Goal: Navigation & Orientation: Find specific page/section

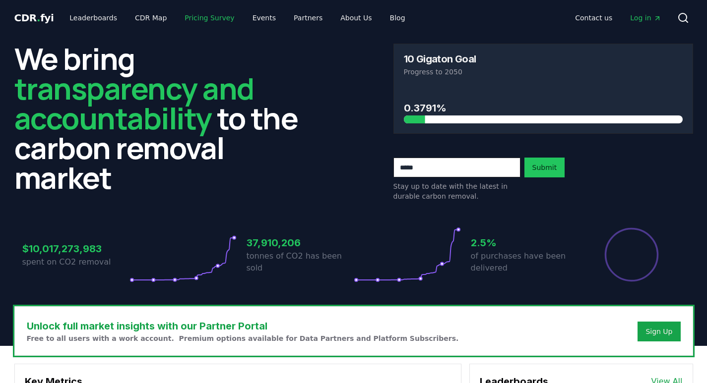
click at [211, 18] on link "Pricing Survey" at bounding box center [209, 18] width 65 height 18
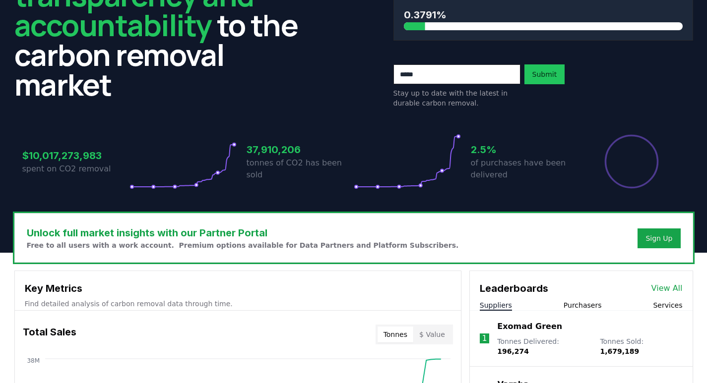
scroll to position [248, 0]
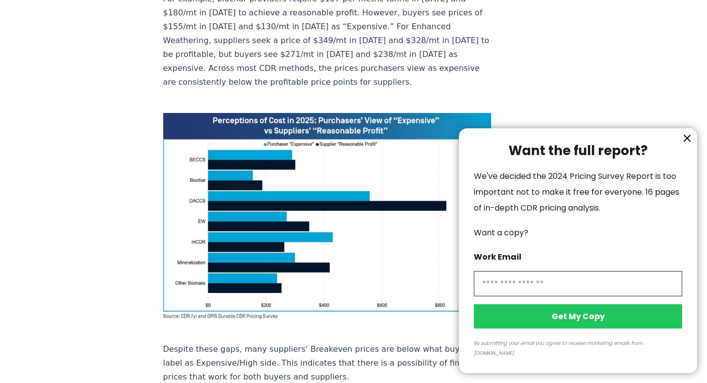
scroll to position [694, 0]
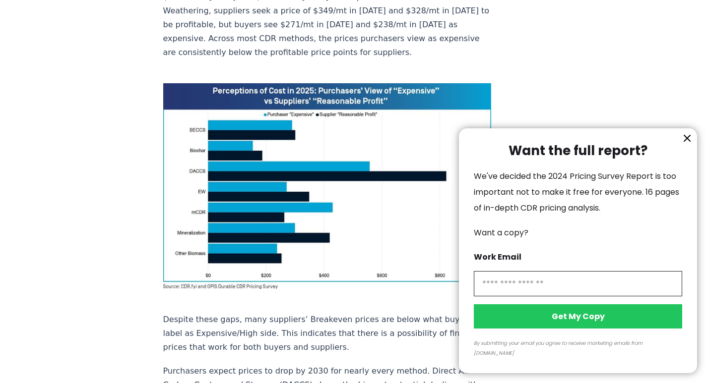
drag, startPoint x: 687, startPoint y: 148, endPoint x: 635, endPoint y: 161, distance: 54.1
click at [687, 141] on icon "information" at bounding box center [687, 138] width 6 height 6
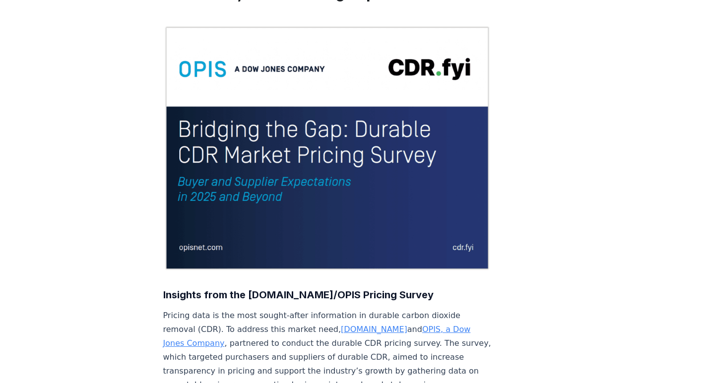
scroll to position [0, 0]
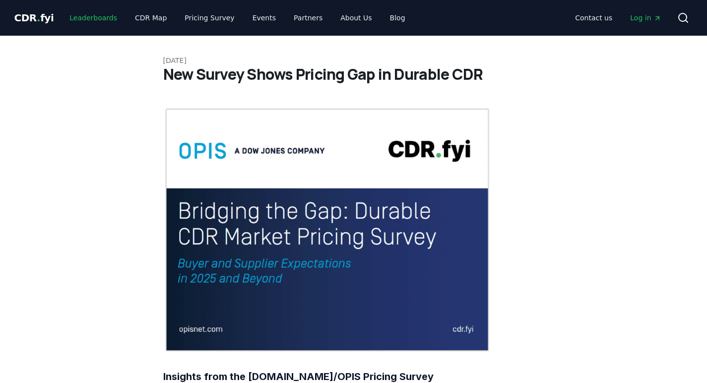
click at [86, 19] on link "Leaderboards" at bounding box center [92, 18] width 63 height 18
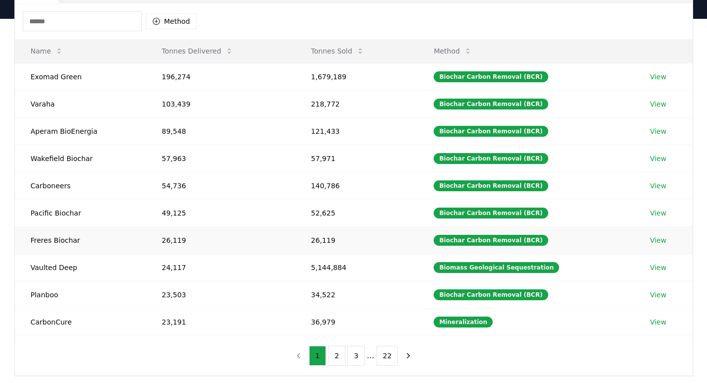
scroll to position [99, 0]
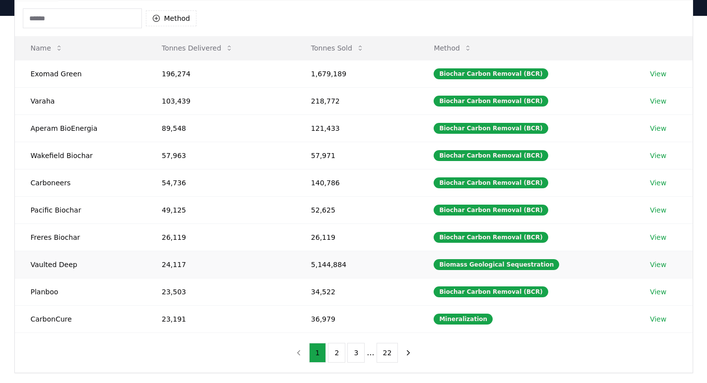
click at [650, 267] on link "View" at bounding box center [658, 265] width 16 height 10
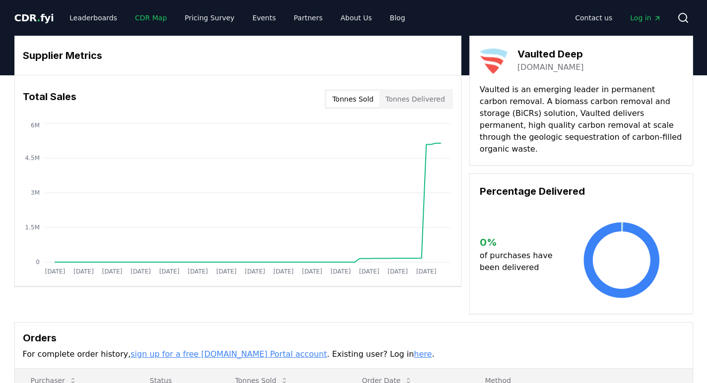
click at [137, 18] on link "CDR Map" at bounding box center [151, 18] width 48 height 18
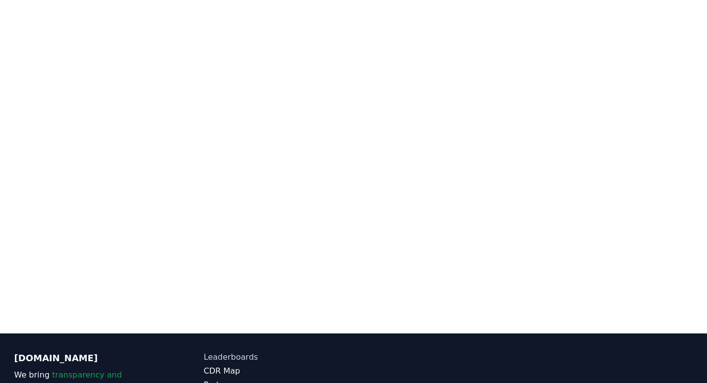
scroll to position [305, 0]
